Goal: Book appointment/travel/reservation

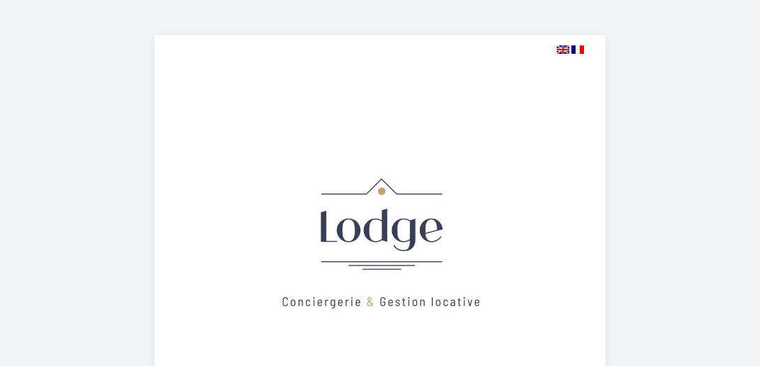
select select
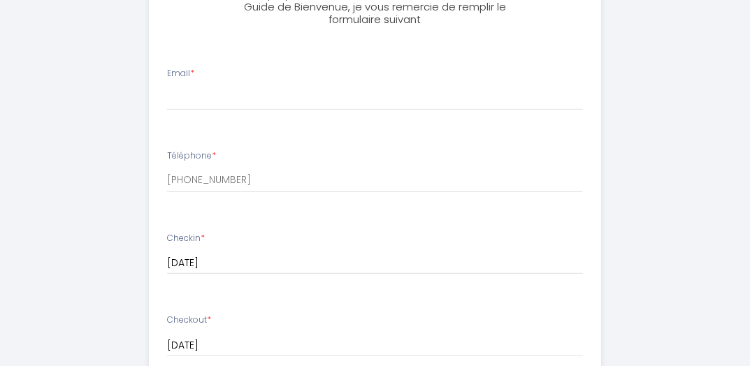
scroll to position [384, 0]
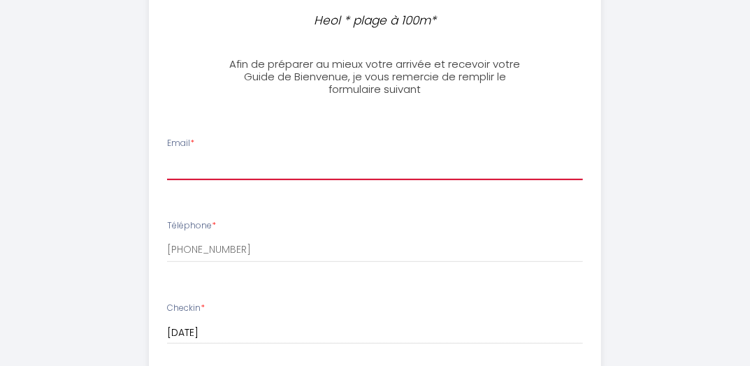
click at [180, 165] on input "Email *" at bounding box center [375, 167] width 416 height 25
type input "[PERSON_NAME][EMAIL_ADDRESS][PERSON_NAME][DOMAIN_NAME]"
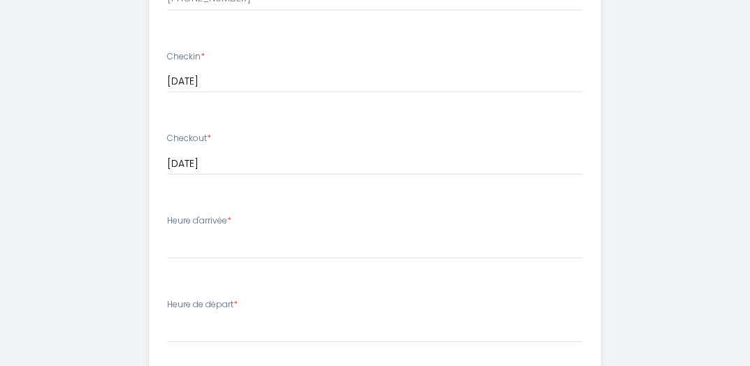
scroll to position [663, 0]
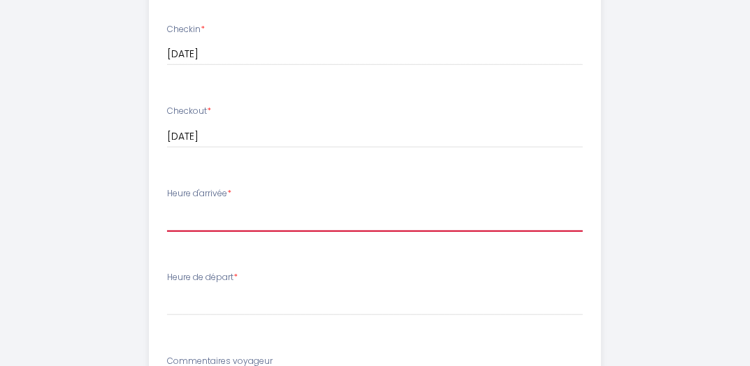
click at [184, 221] on select "16:00 16:30 17:00 17:30 18:00 18:30 19:00 19:30 20:00" at bounding box center [375, 218] width 416 height 27
select select "17:00"
click at [167, 205] on select "16:00 16:30 17:00 17:30 18:00 18:30 19:00 19:30 20:00" at bounding box center [375, 218] width 416 height 27
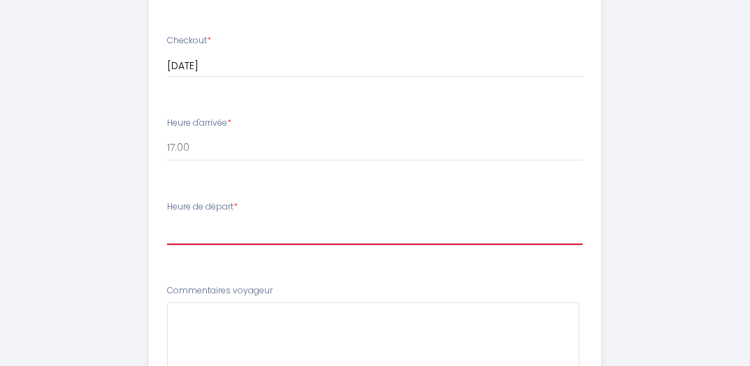
click at [187, 232] on select "00:00 00:30 01:00 01:30 02:00 02:30 03:00 03:30 04:00 04:30 05:00 05:30 06:00 0…" at bounding box center [375, 232] width 416 height 27
select select "10:00"
click at [167, 219] on select "00:00 00:30 01:00 01:30 02:00 02:30 03:00 03:30 04:00 04:30 05:00 05:30 06:00 0…" at bounding box center [375, 232] width 416 height 27
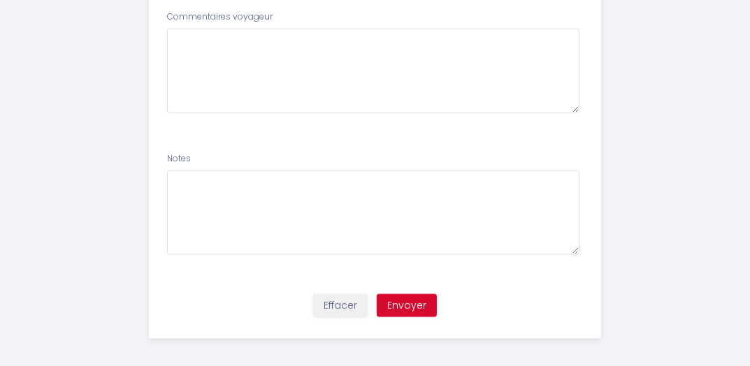
scroll to position [1013, 0]
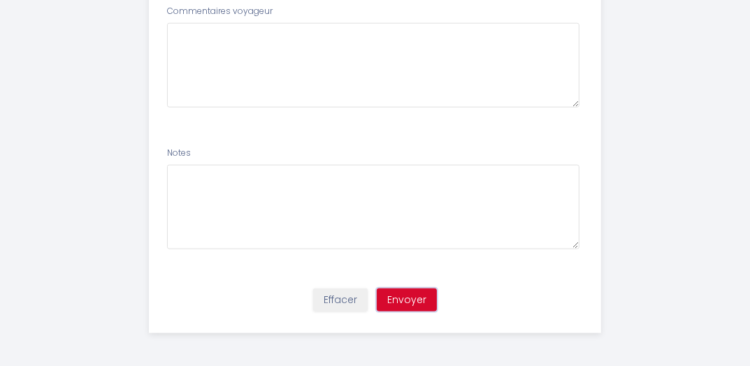
click at [410, 298] on button "Envoyer" at bounding box center [407, 301] width 60 height 24
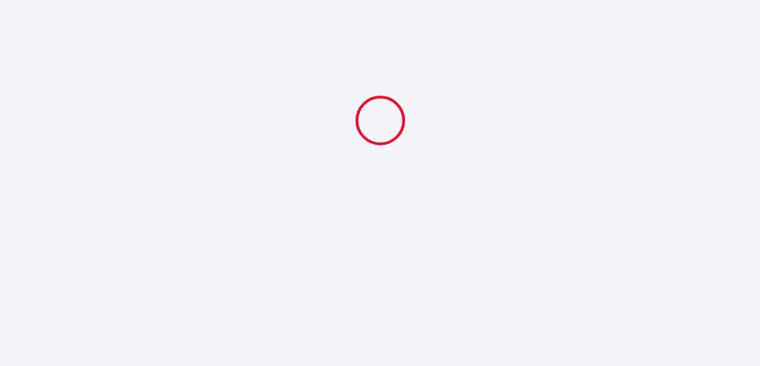
select select "17:00"
select select "10:00"
